Goal: Check status: Check status

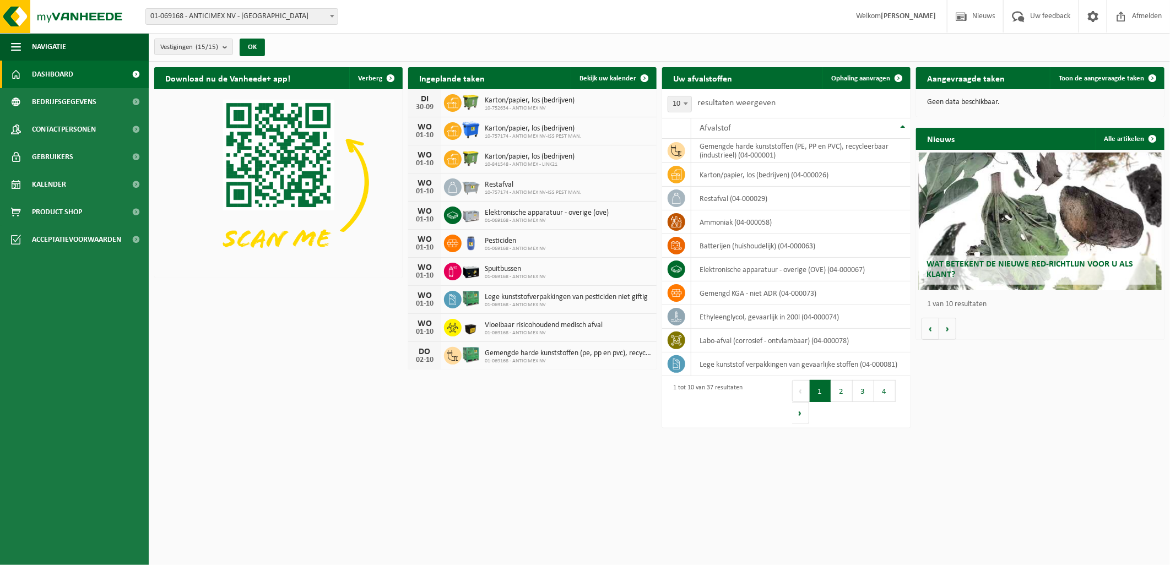
drag, startPoint x: 596, startPoint y: 79, endPoint x: 558, endPoint y: 150, distance: 81.3
click at [596, 79] on span "Bekijk uw kalender" at bounding box center [607, 78] width 57 height 7
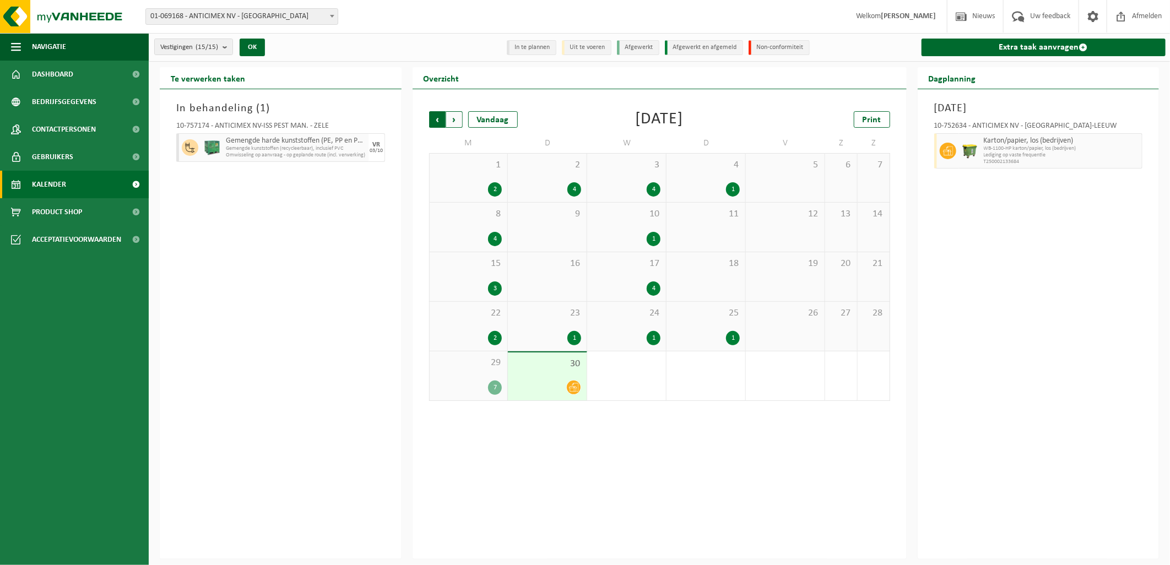
click at [453, 117] on span "Volgende" at bounding box center [454, 119] width 17 height 17
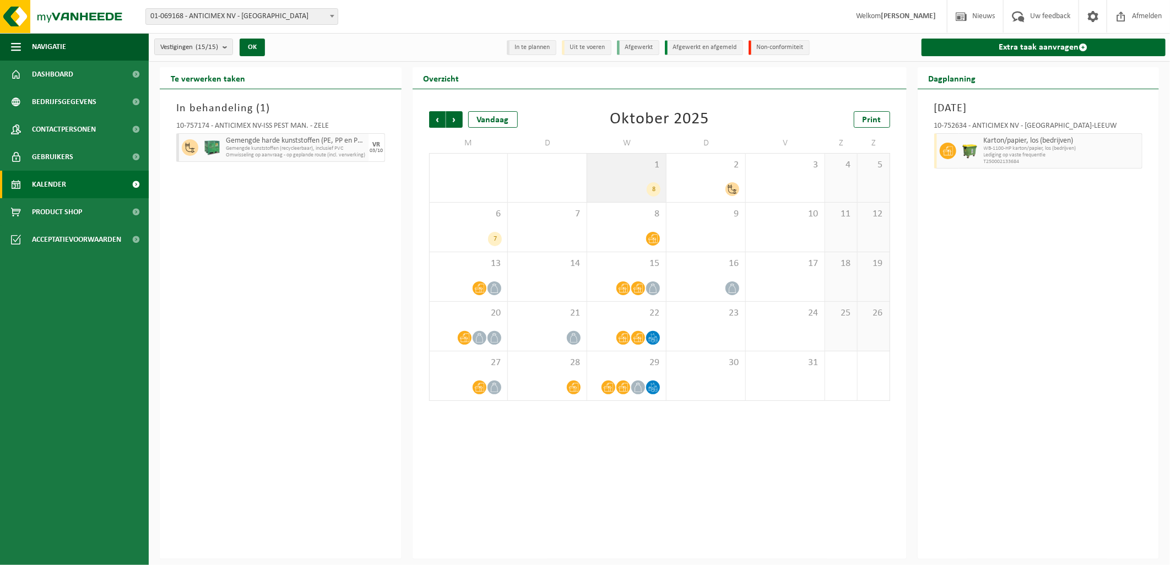
click at [654, 189] on div "8" at bounding box center [654, 189] width 14 height 14
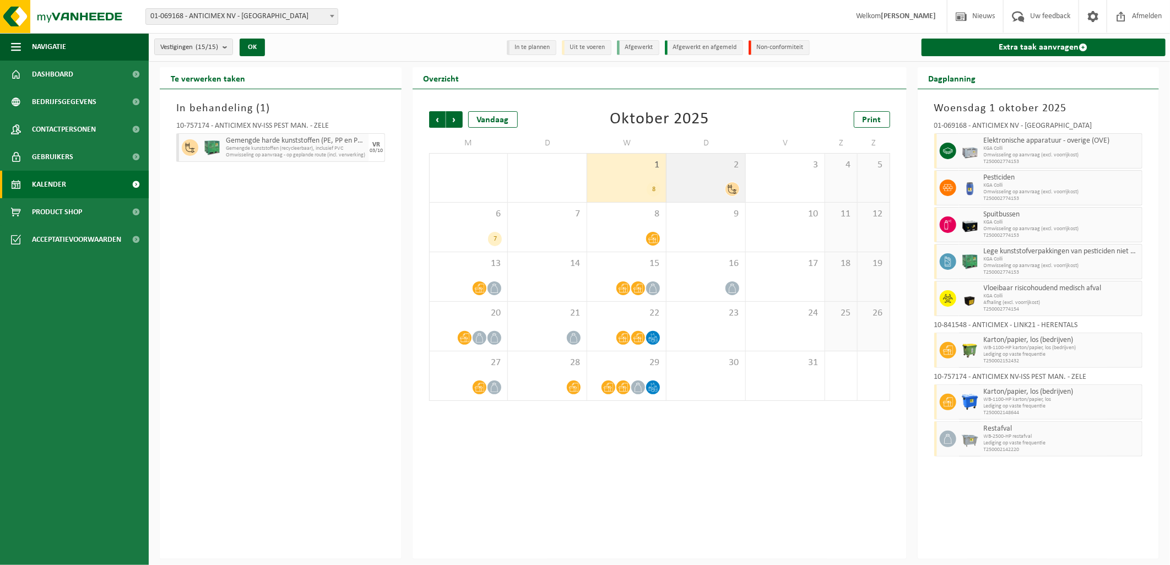
click at [733, 190] on icon at bounding box center [732, 189] width 9 height 9
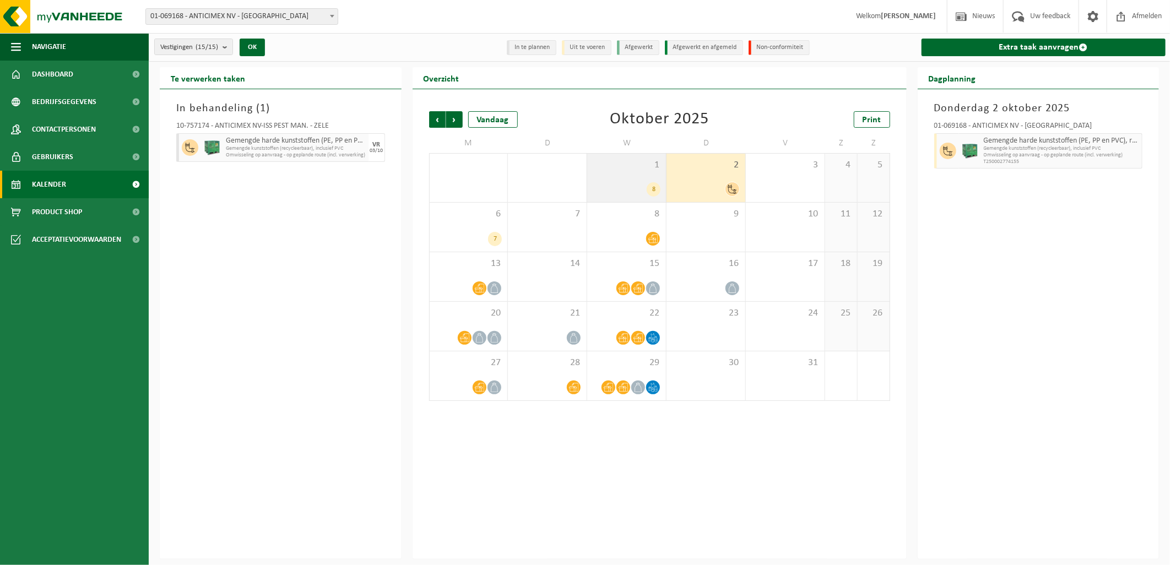
click at [639, 193] on div "8" at bounding box center [627, 189] width 68 height 14
